Goal: Navigation & Orientation: Find specific page/section

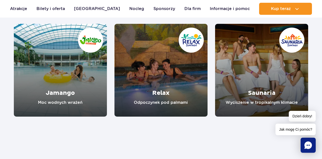
scroll to position [484, 0]
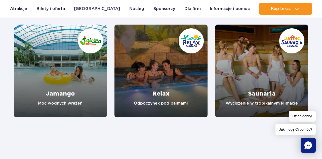
click at [56, 11] on link "Bilety i oferta" at bounding box center [50, 9] width 28 height 12
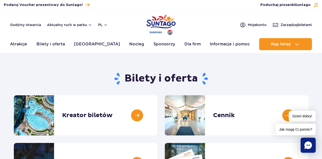
click at [308, 117] on link at bounding box center [308, 115] width 0 height 40
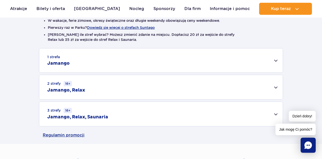
scroll to position [138, 0]
click at [277, 123] on div "3 strefy 16+ Jamango, Relax, Saunaria" at bounding box center [160, 114] width 243 height 24
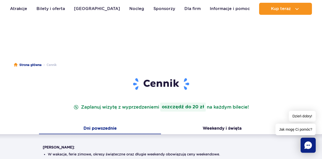
scroll to position [3, 0]
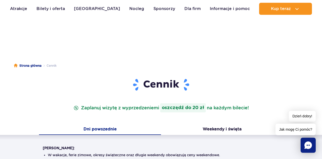
click at [129, 11] on link "Nocleg" at bounding box center [136, 9] width 15 height 12
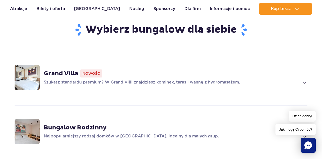
scroll to position [331, 0]
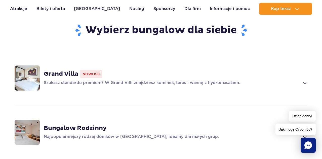
click at [94, 78] on span "Nowość" at bounding box center [91, 74] width 22 height 8
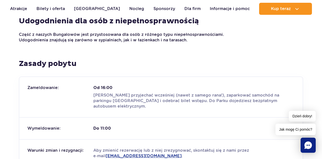
scroll to position [852, 0]
